Goal: Task Accomplishment & Management: Use online tool/utility

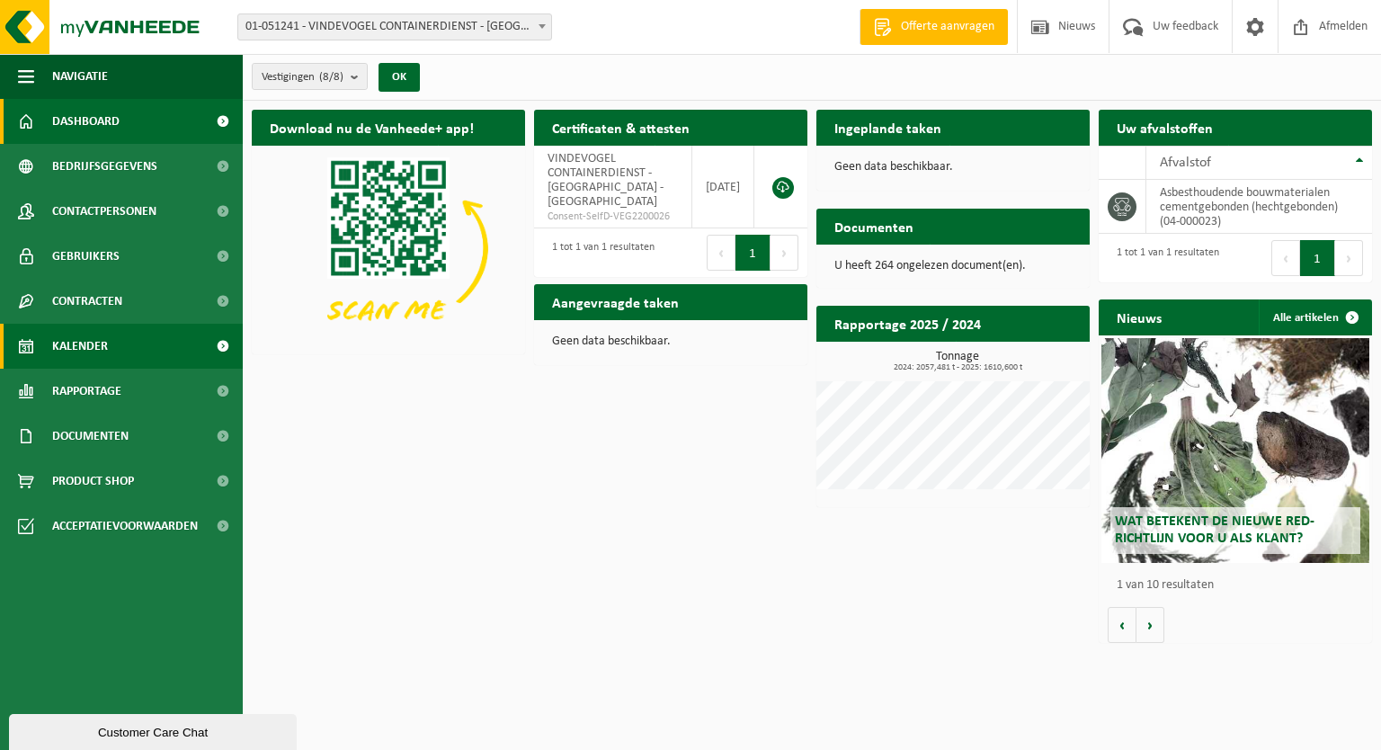
click at [40, 349] on link "Kalender" at bounding box center [121, 346] width 243 height 45
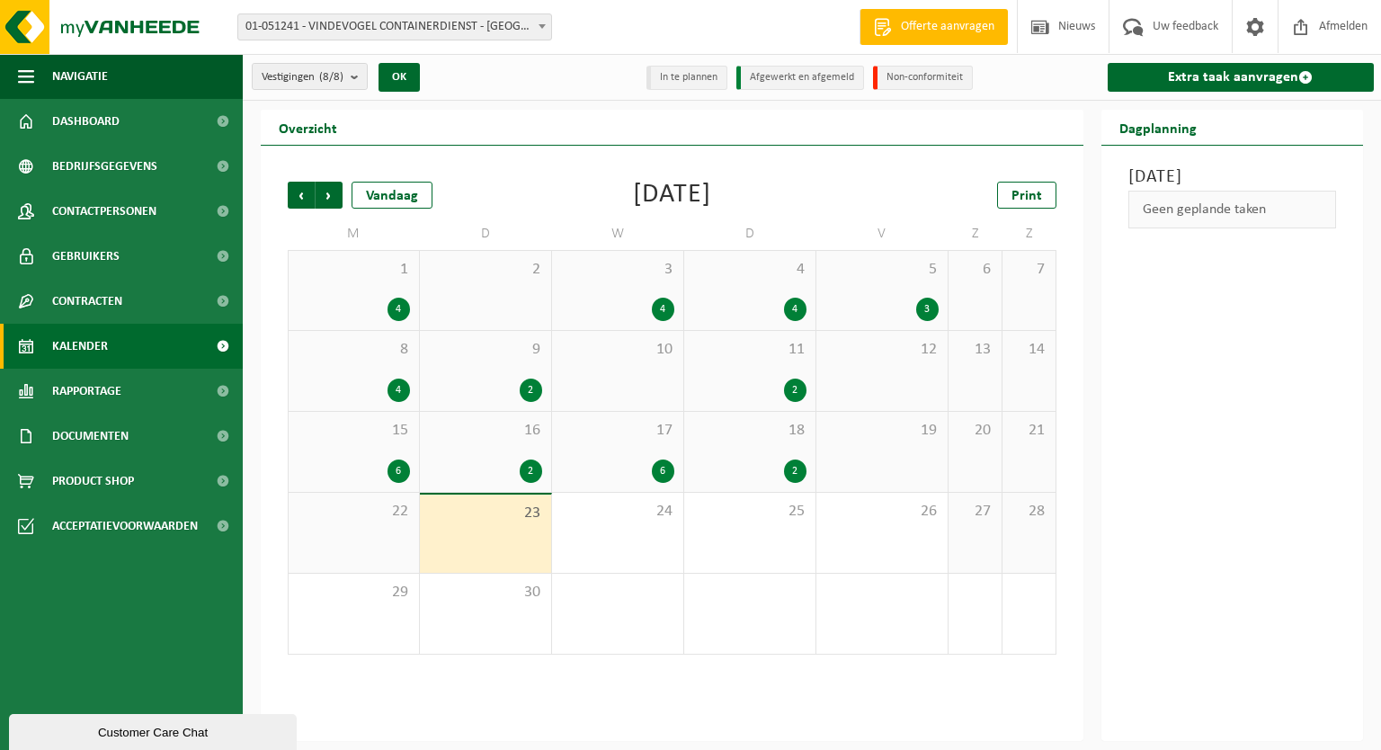
click at [516, 551] on div "23" at bounding box center [485, 534] width 131 height 78
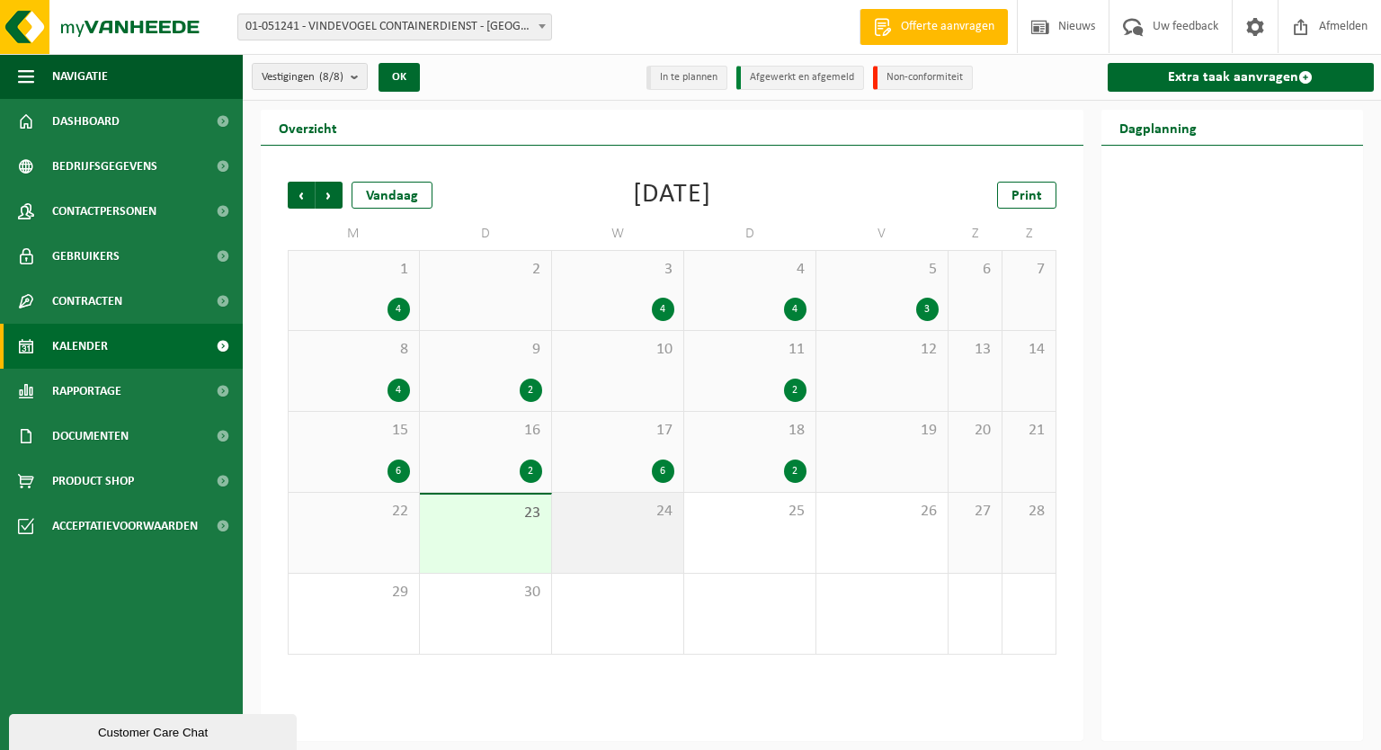
click at [624, 537] on div "24" at bounding box center [617, 533] width 131 height 80
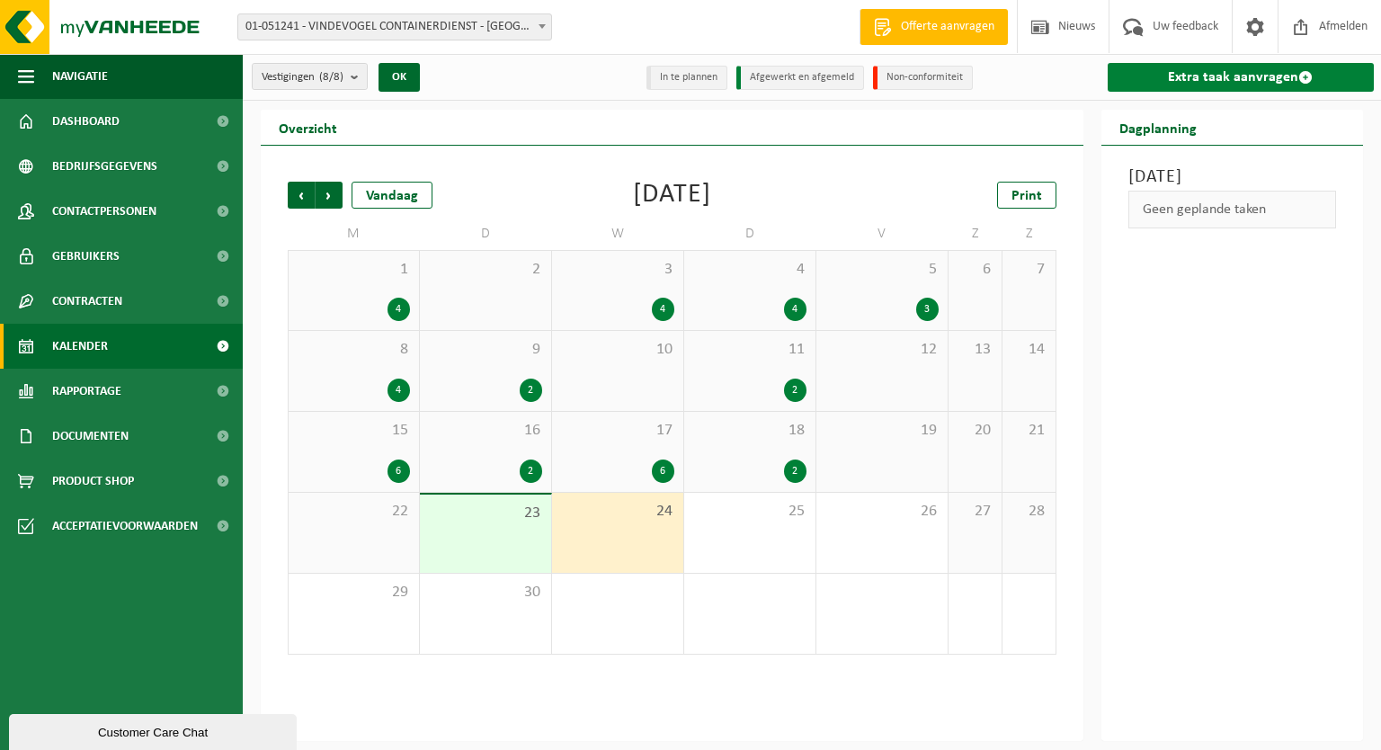
click at [1240, 81] on link "Extra taak aanvragen" at bounding box center [1241, 77] width 267 height 29
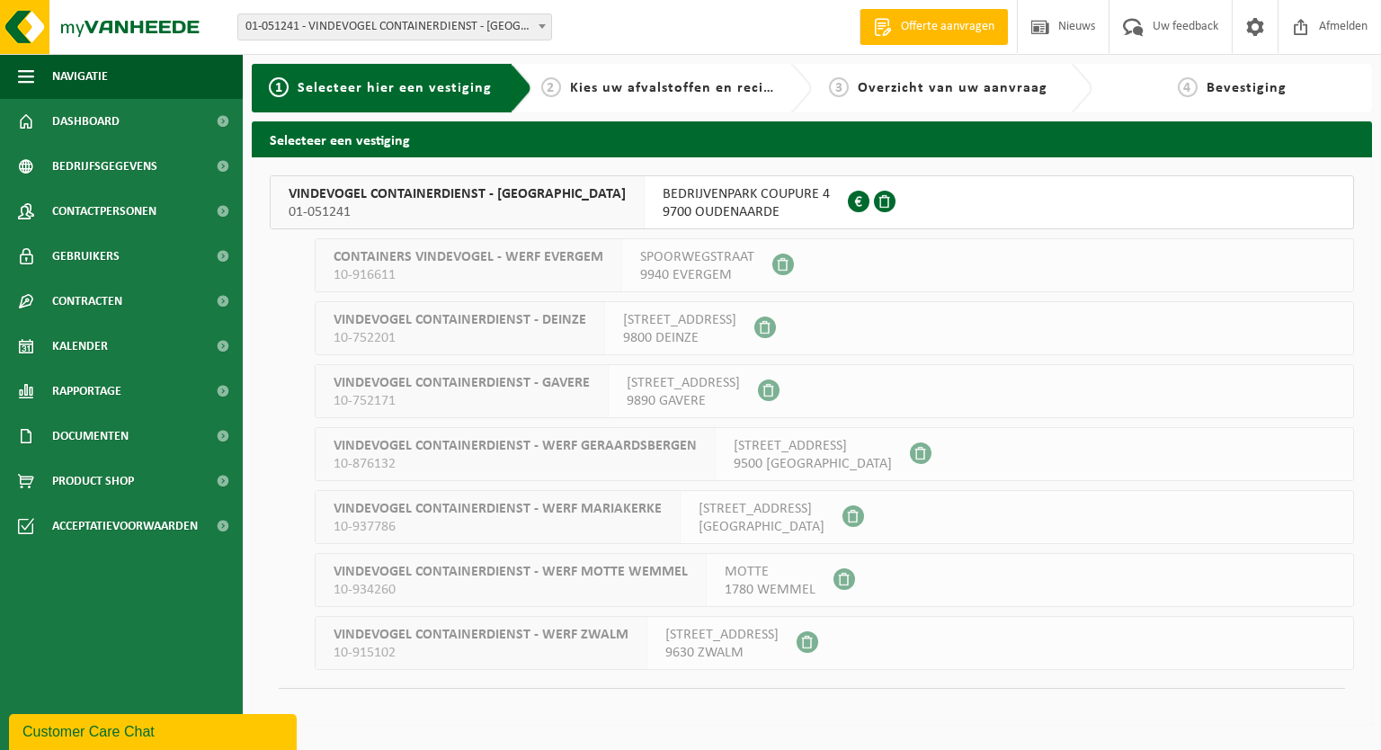
click at [700, 203] on span "9700 OUDENAARDE" at bounding box center [746, 212] width 167 height 18
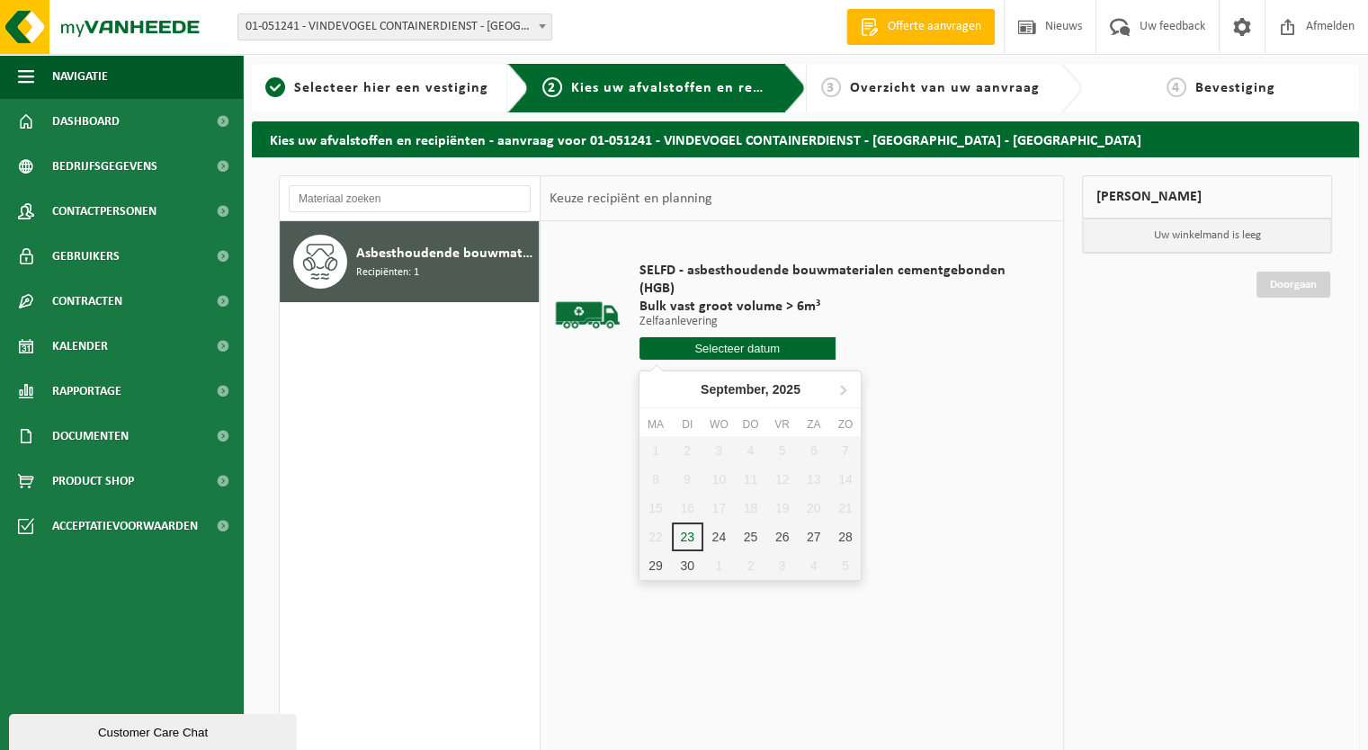
click at [783, 350] on input "text" at bounding box center [737, 348] width 196 height 22
click at [748, 350] on input "text" at bounding box center [737, 348] width 196 height 22
click at [719, 536] on div "24" at bounding box center [718, 536] width 31 height 29
type input "Van 2025-09-24"
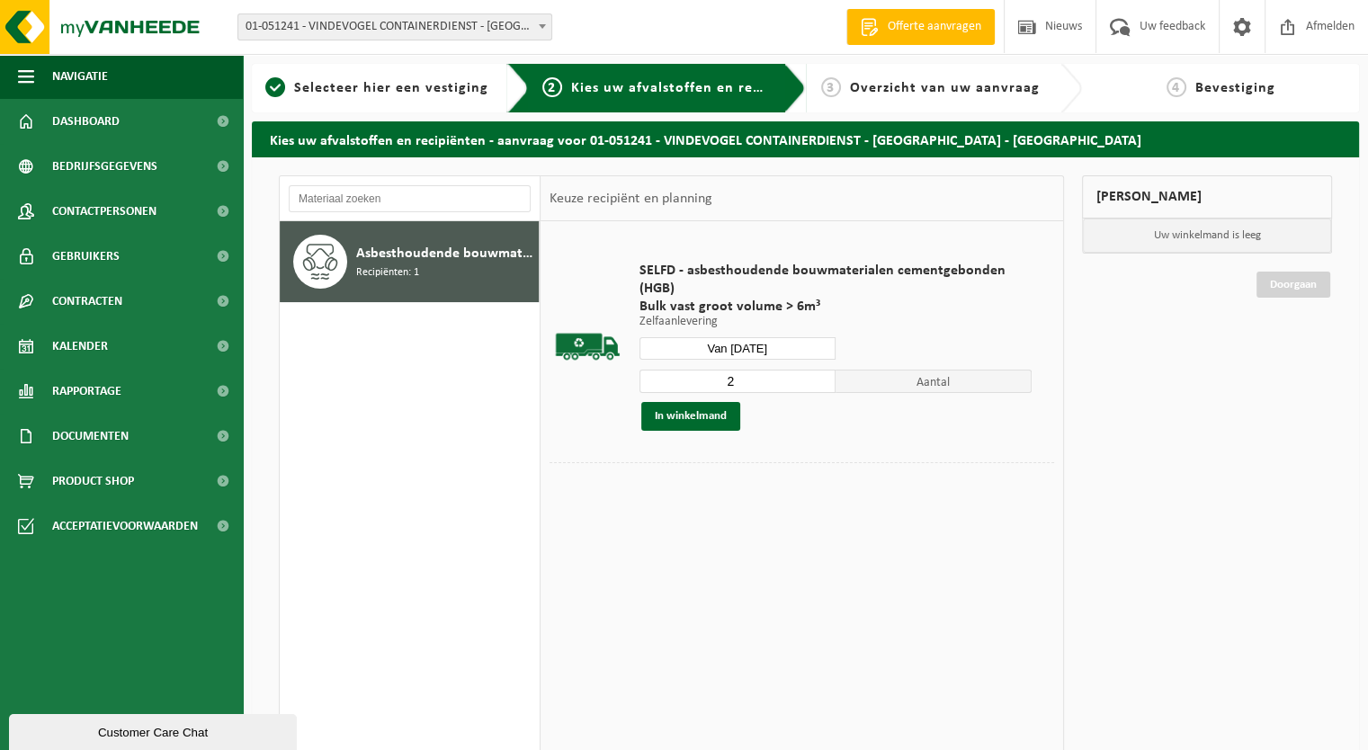
click at [820, 377] on input "2" at bounding box center [737, 381] width 196 height 23
click at [820, 377] on input "3" at bounding box center [737, 381] width 196 height 23
type input "4"
click at [820, 377] on input "4" at bounding box center [737, 381] width 196 height 23
click at [710, 418] on button "In winkelmand" at bounding box center [690, 416] width 99 height 29
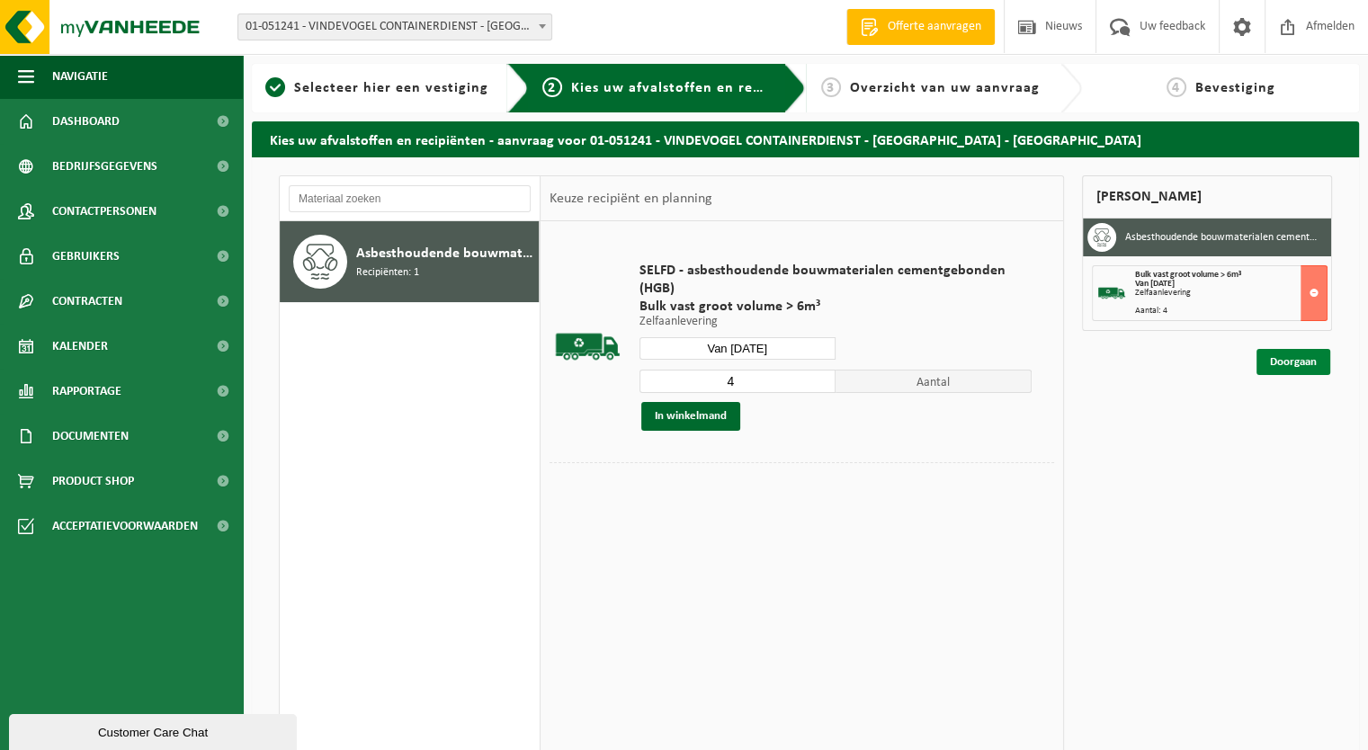
click at [1273, 362] on link "Doorgaan" at bounding box center [1293, 362] width 74 height 26
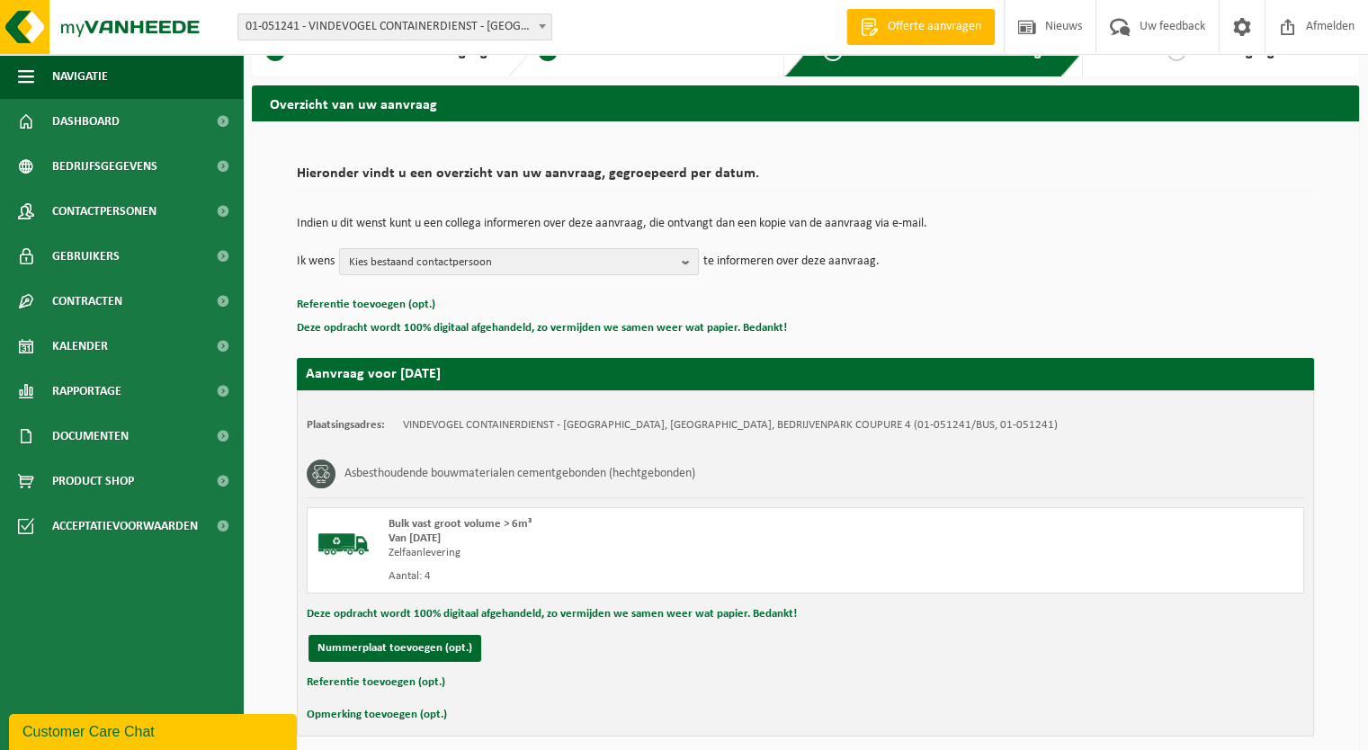
scroll to position [112, 0]
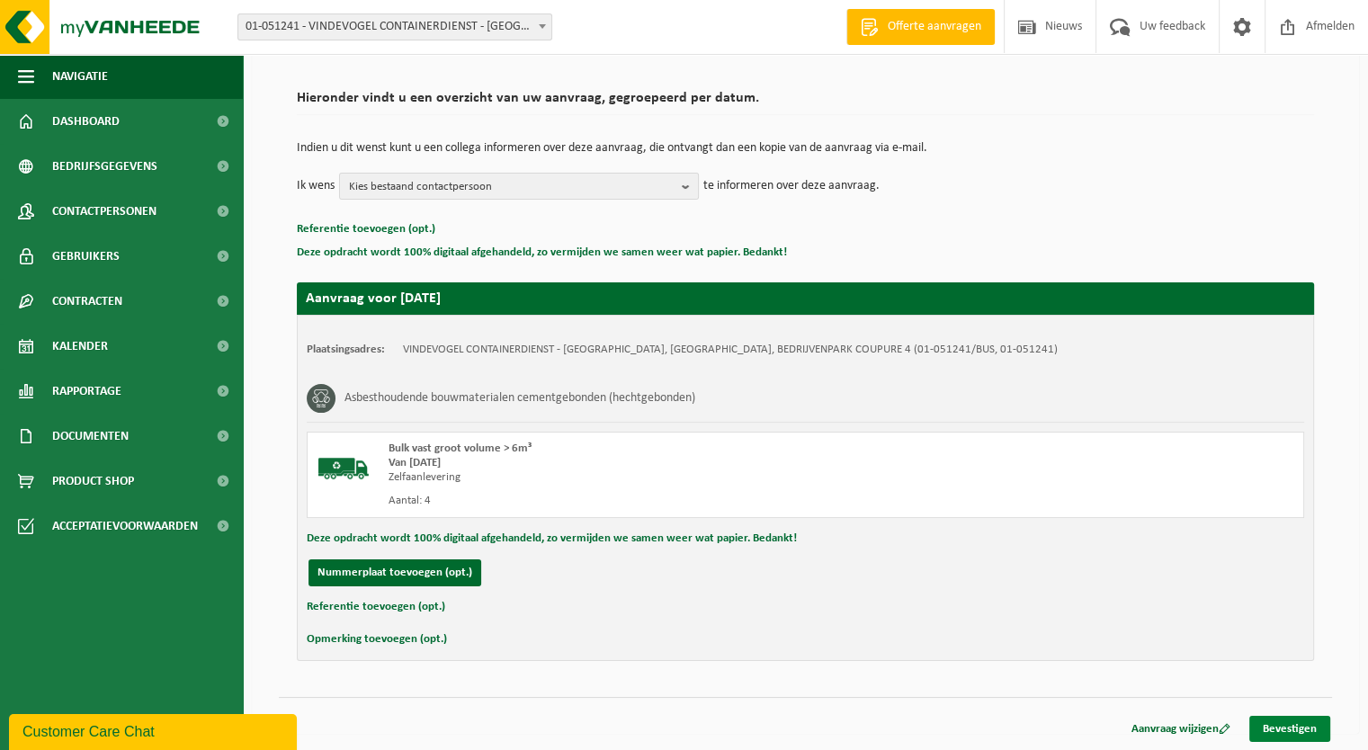
click at [1296, 724] on link "Bevestigen" at bounding box center [1289, 729] width 81 height 26
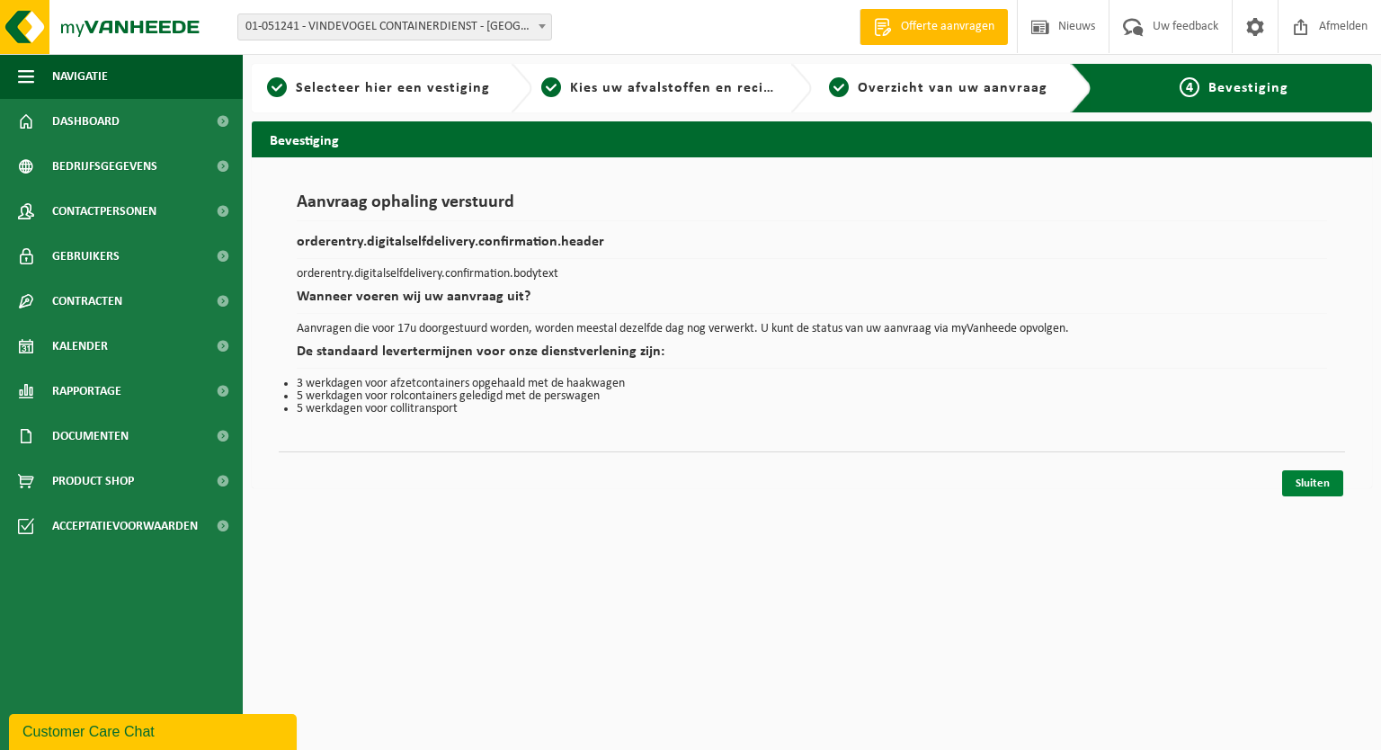
click at [1317, 479] on link "Sluiten" at bounding box center [1312, 483] width 61 height 26
